Goal: Task Accomplishment & Management: Use online tool/utility

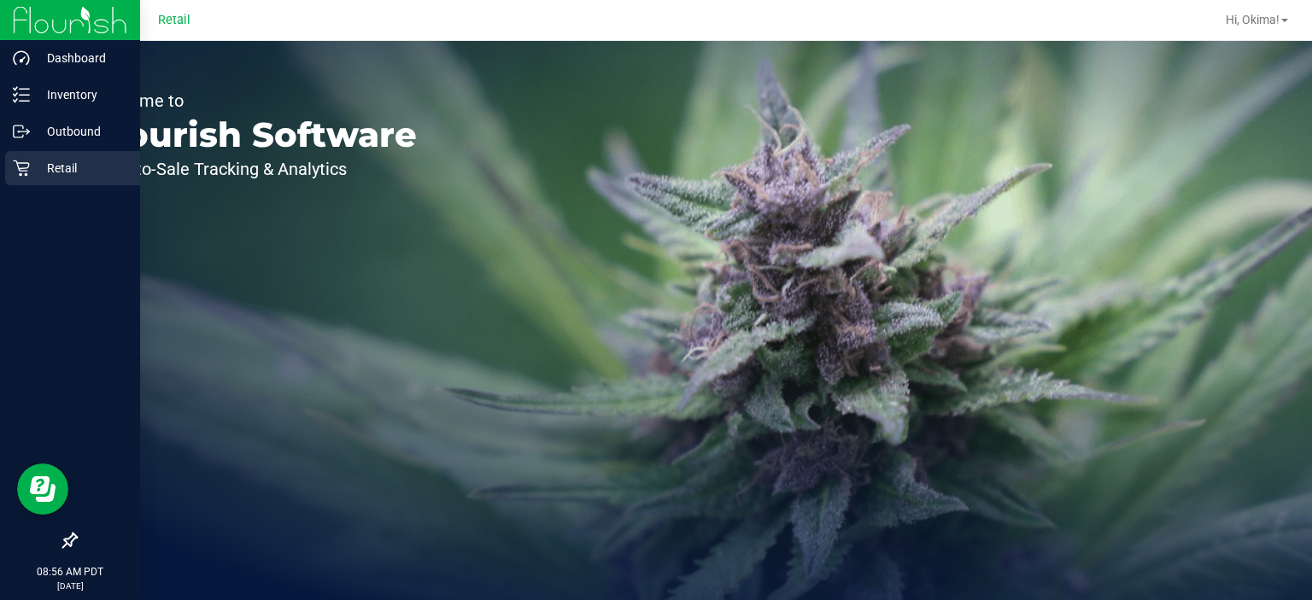
click at [24, 179] on div "Retail" at bounding box center [72, 168] width 135 height 34
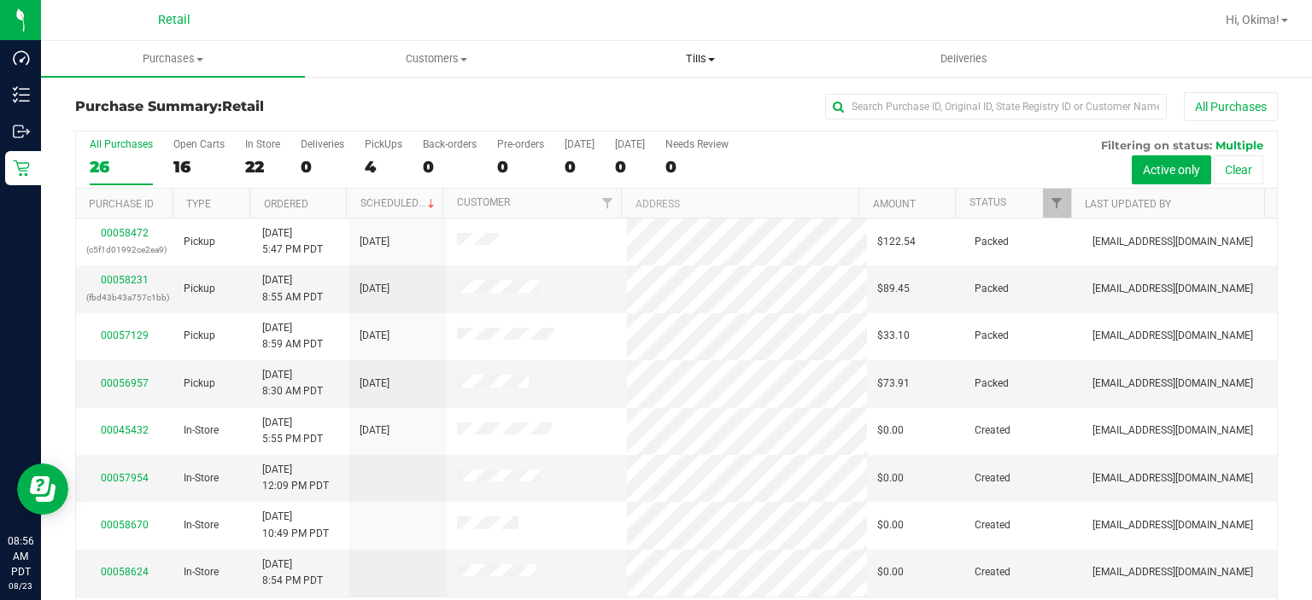
click at [711, 58] on span at bounding box center [711, 59] width 7 height 3
click at [662, 102] on span "Manage tills" at bounding box center [625, 103] width 115 height 15
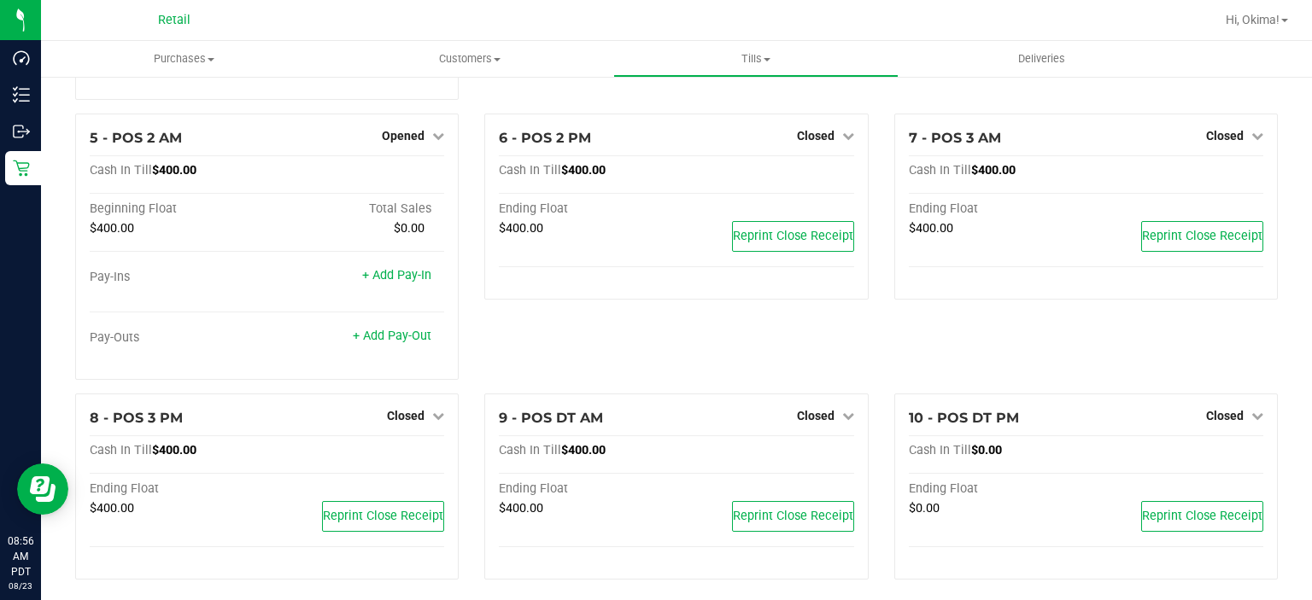
scroll to position [333, 0]
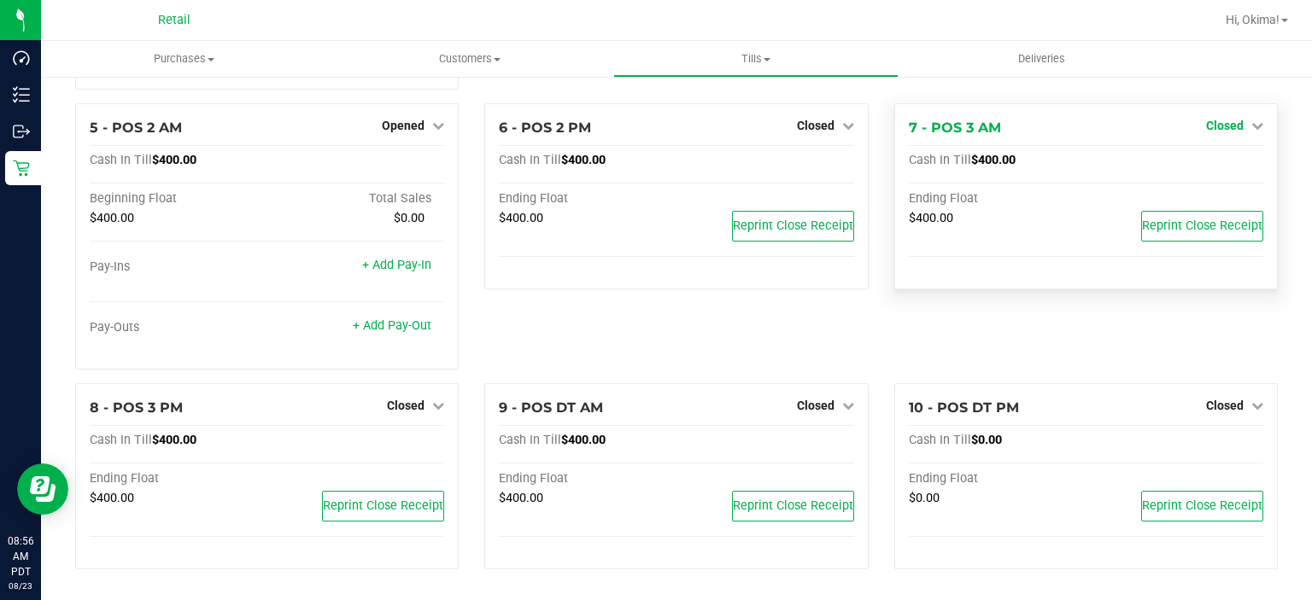
click at [1233, 122] on link "Closed" at bounding box center [1234, 126] width 57 height 14
click at [1211, 167] on link "Open Till" at bounding box center [1224, 161] width 45 height 14
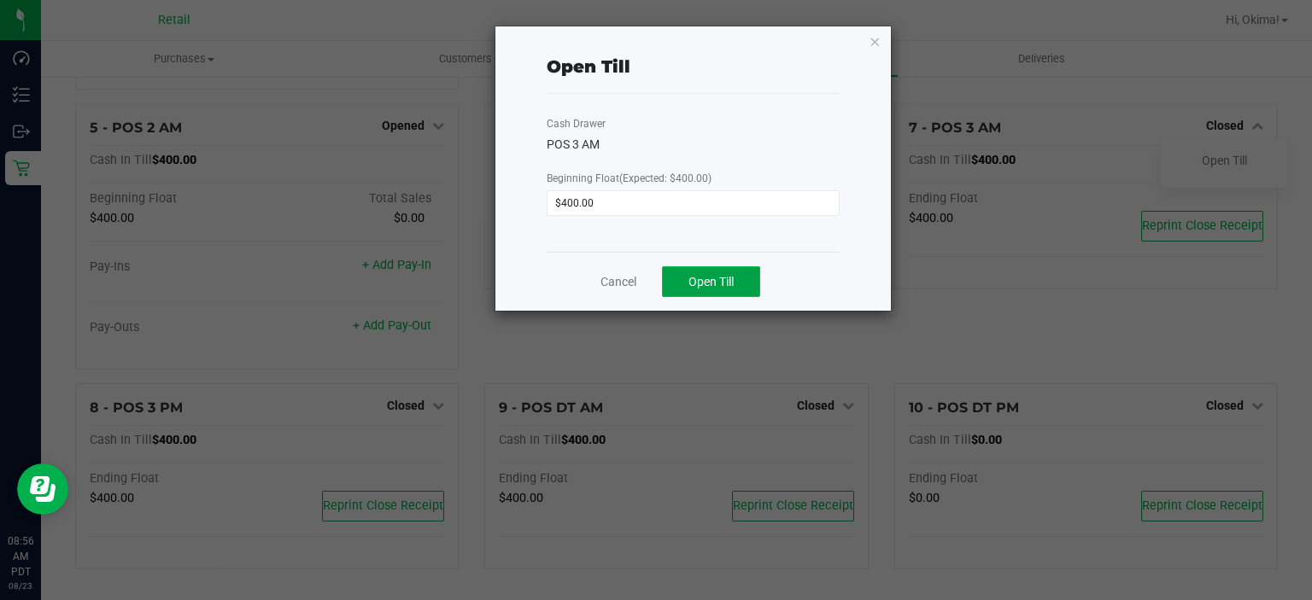
click at [715, 283] on span "Open Till" at bounding box center [710, 282] width 45 height 14
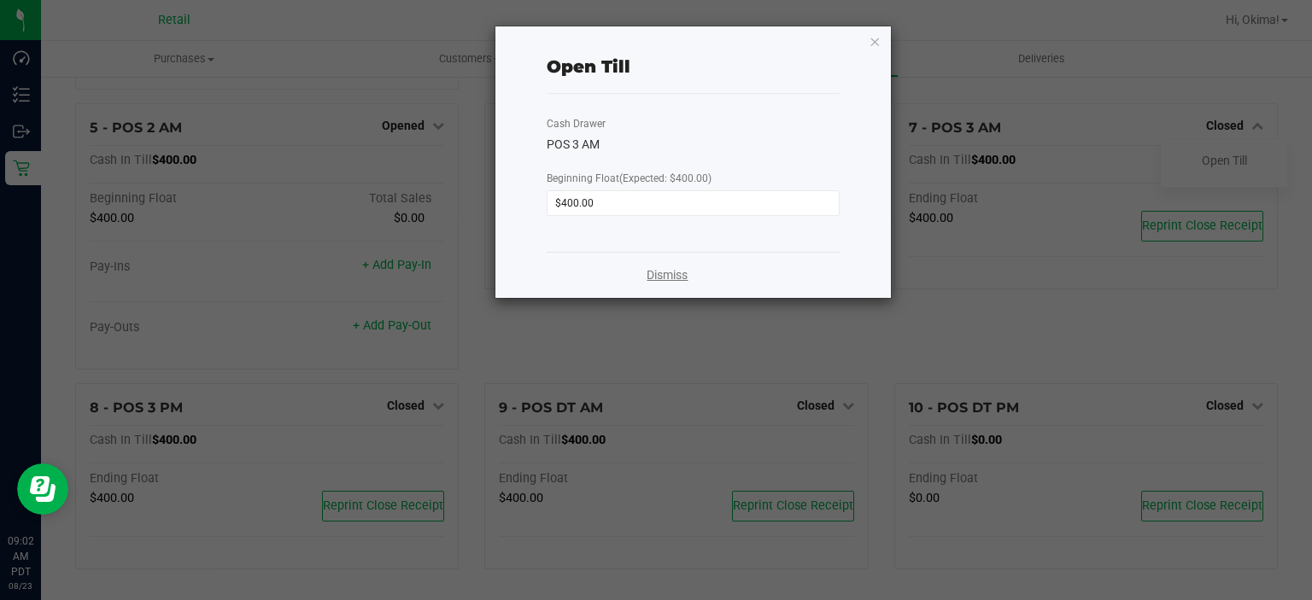
click at [679, 277] on link "Dismiss" at bounding box center [666, 275] width 41 height 18
